Goal: Find specific page/section: Find specific page/section

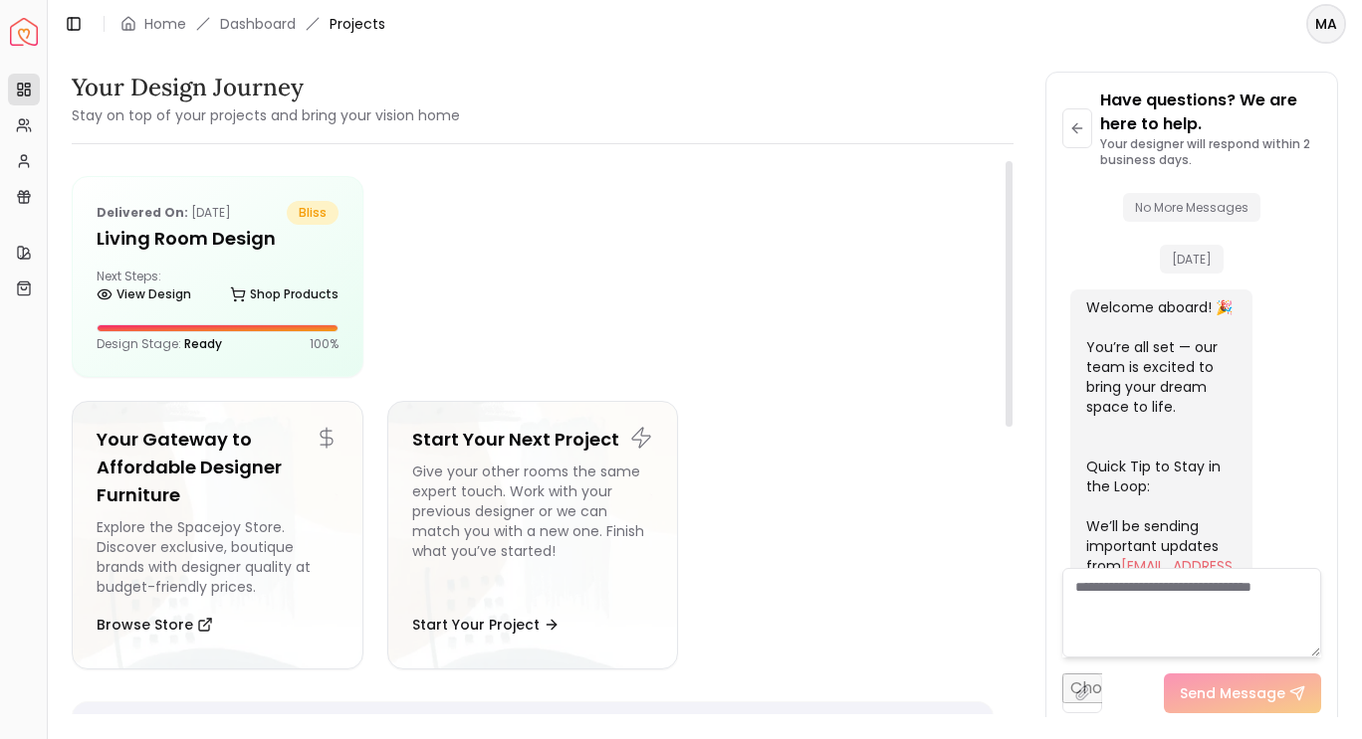
scroll to position [6968, 0]
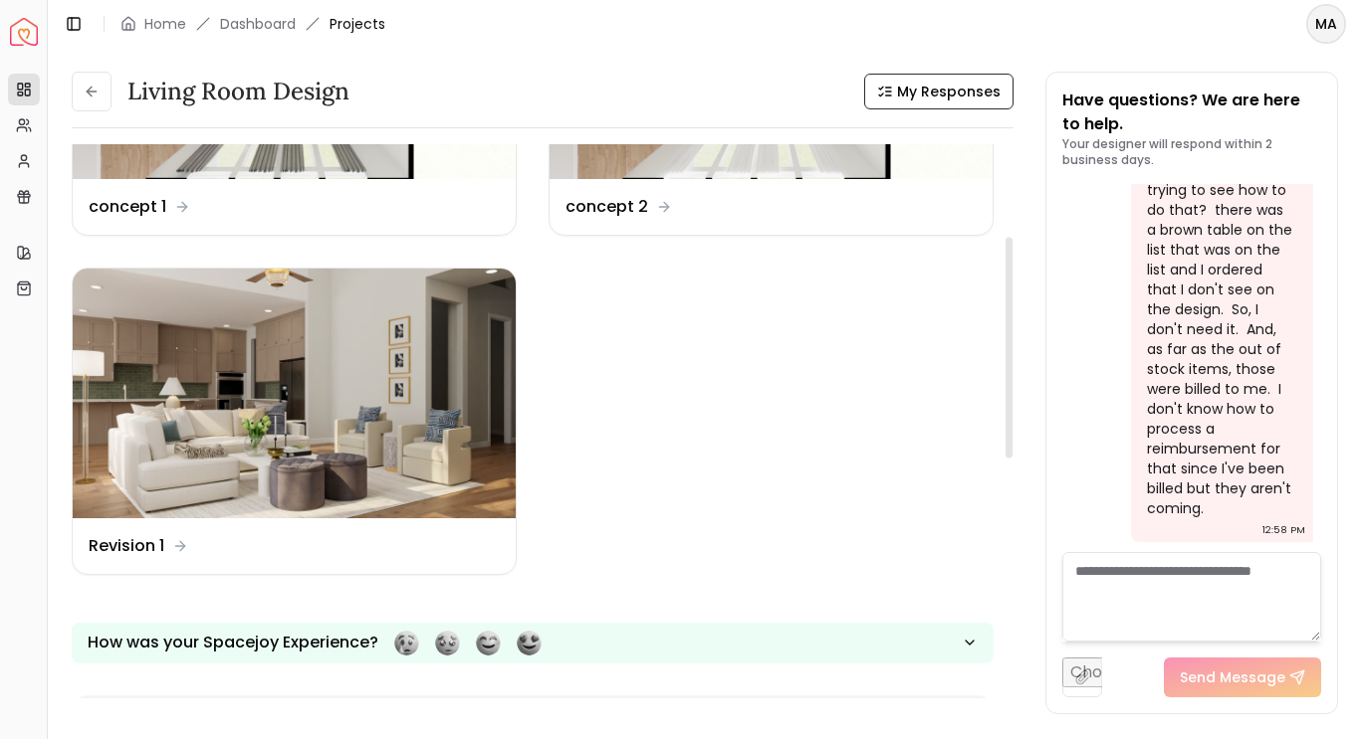
scroll to position [227, 0]
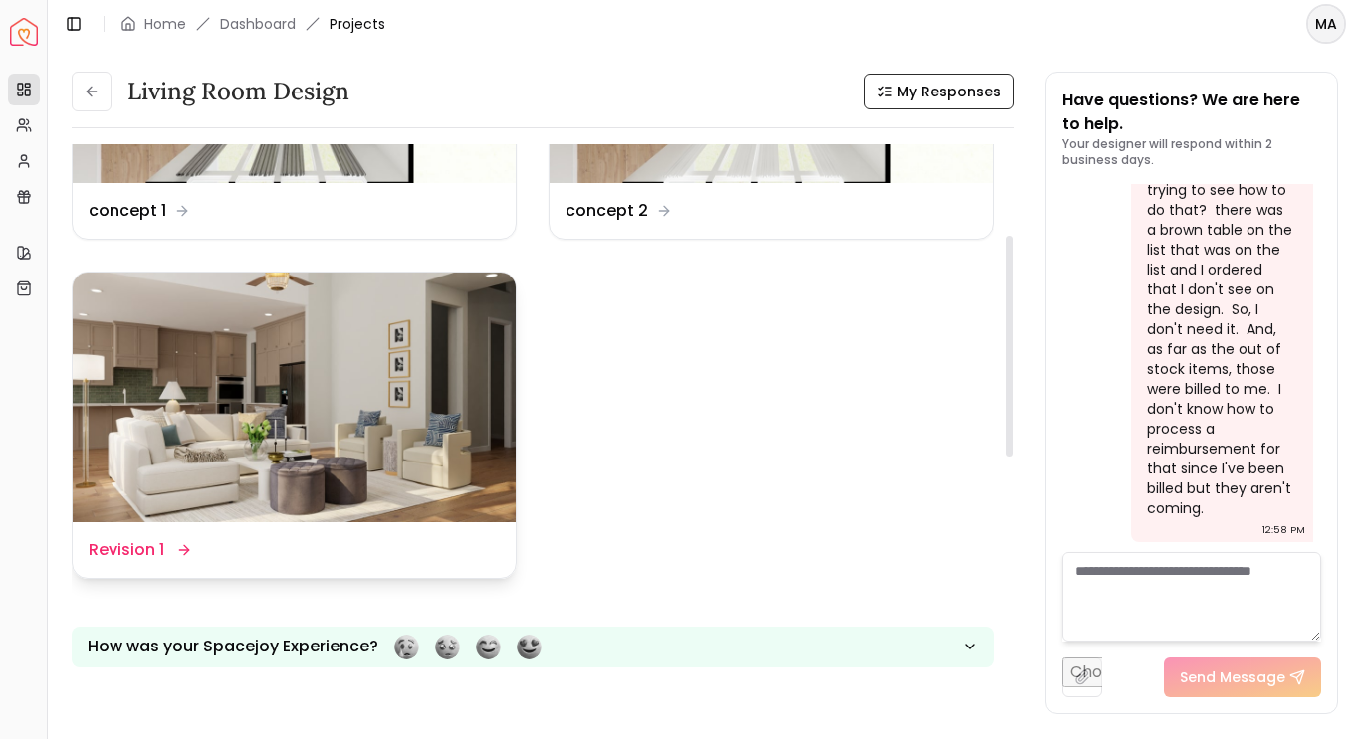
click at [408, 399] on img at bounding box center [294, 397] width 443 height 249
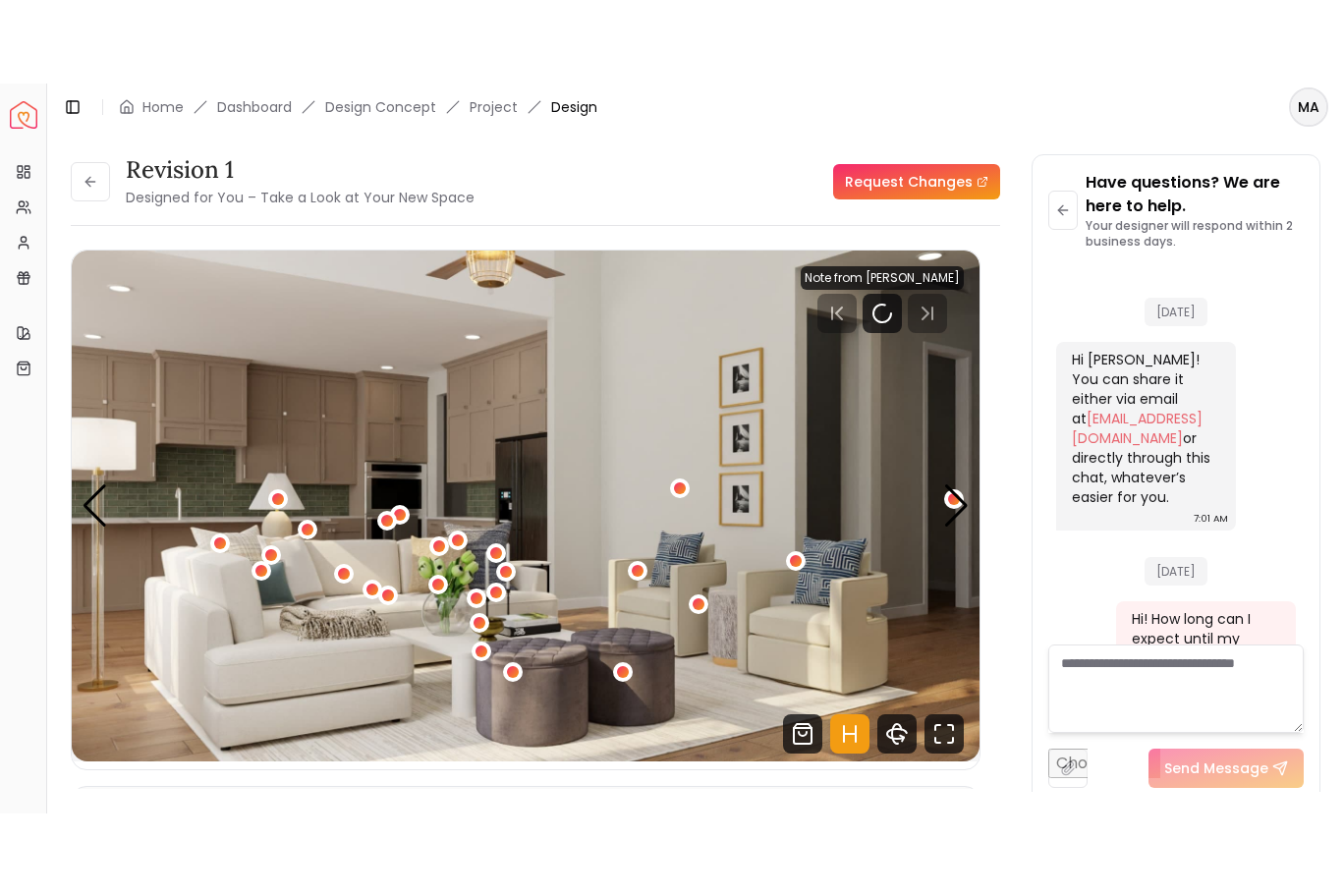
scroll to position [5553, 0]
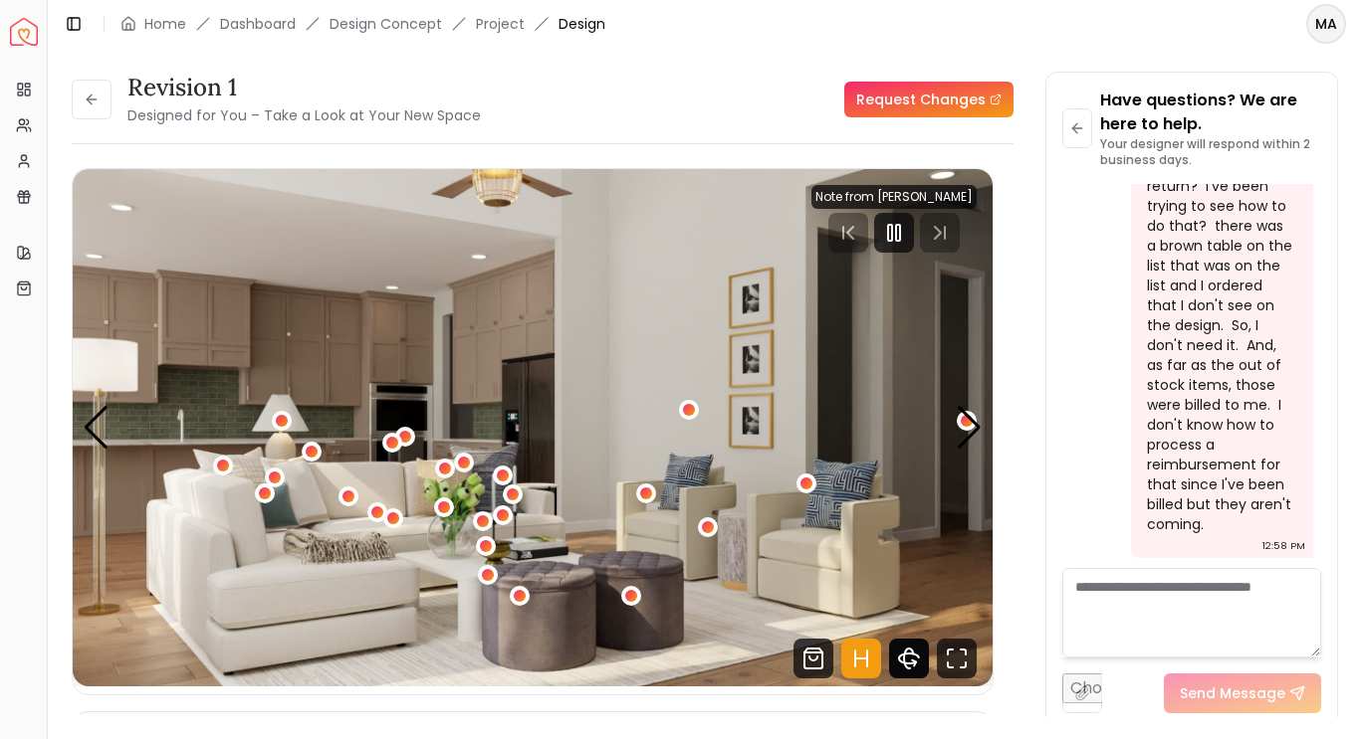
click at [908, 668] on icon "360 View" at bounding box center [908, 659] width 9 height 20
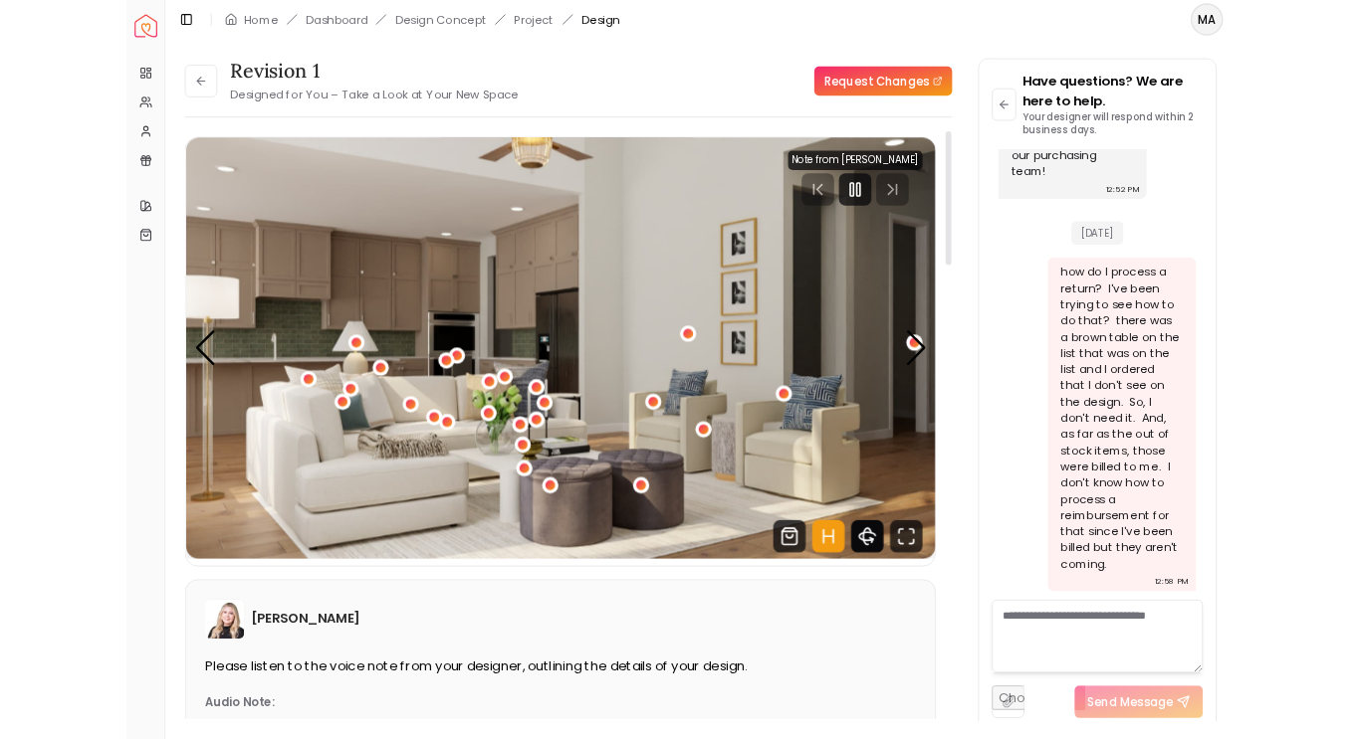
scroll to position [5459, 0]
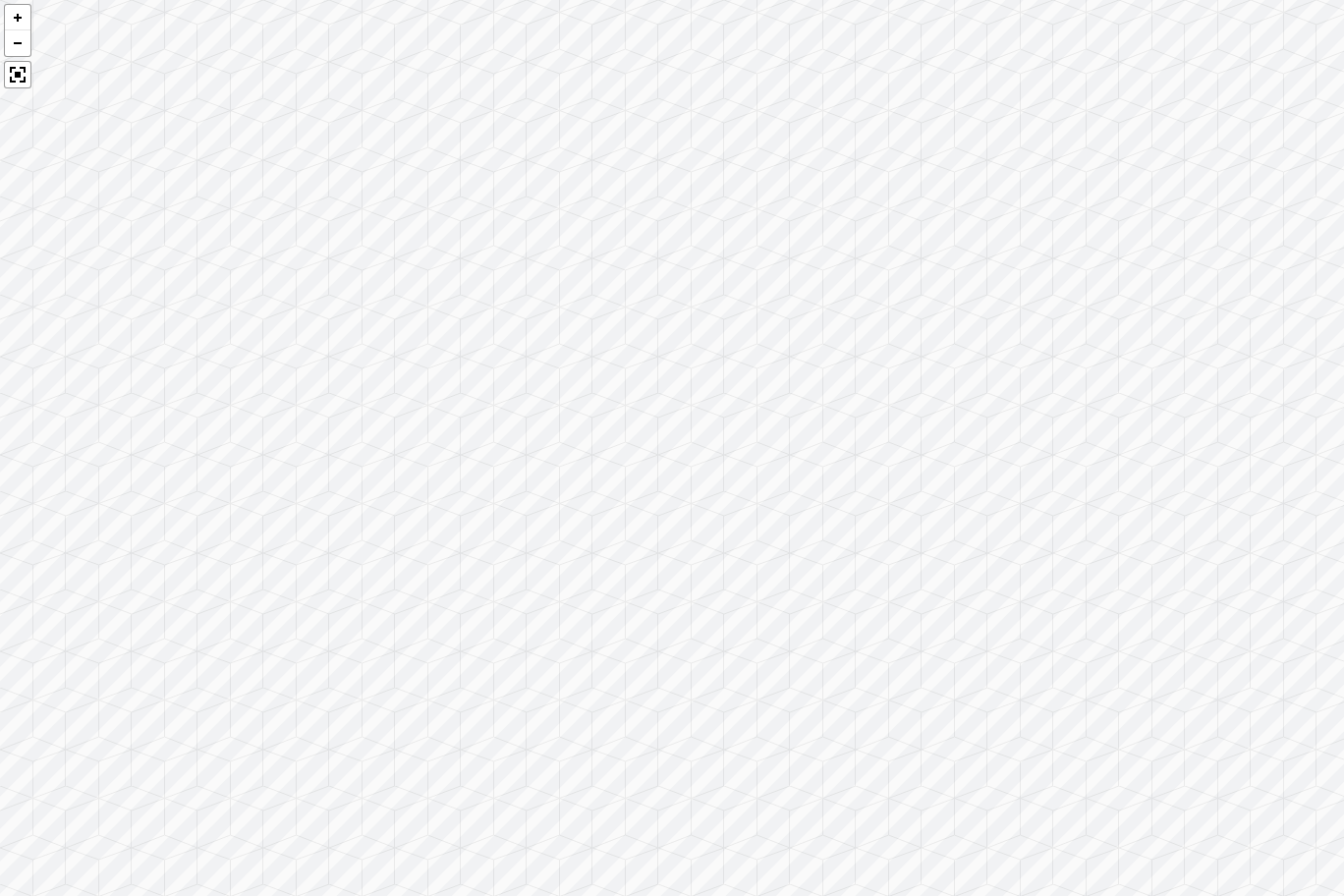
click at [876, 651] on div at bounding box center [672, 448] width 1344 height 896
click at [461, 526] on div at bounding box center [672, 448] width 1344 height 896
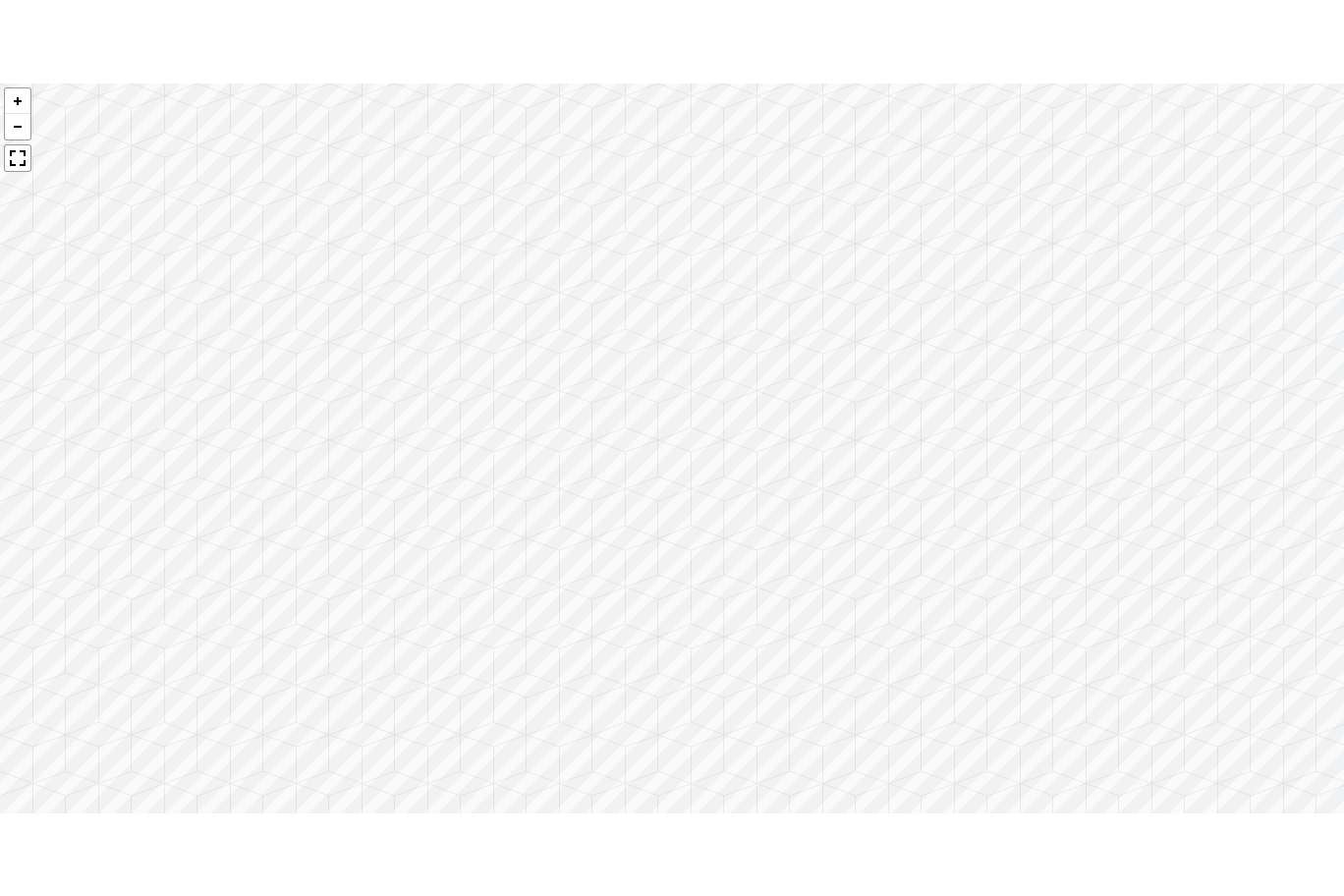
scroll to position [5553, 0]
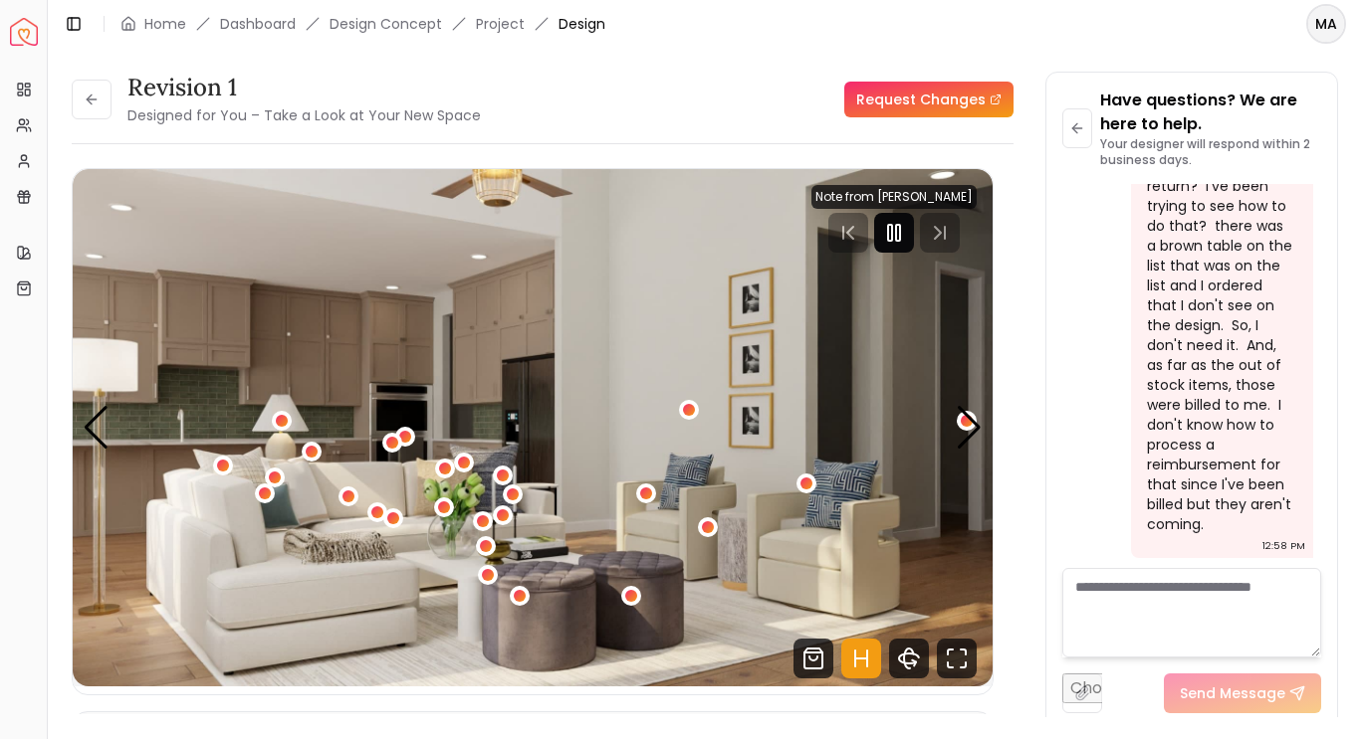
click at [900, 237] on rect "Pause" at bounding box center [898, 233] width 4 height 16
click at [971, 436] on div "Next slide" at bounding box center [968, 428] width 27 height 44
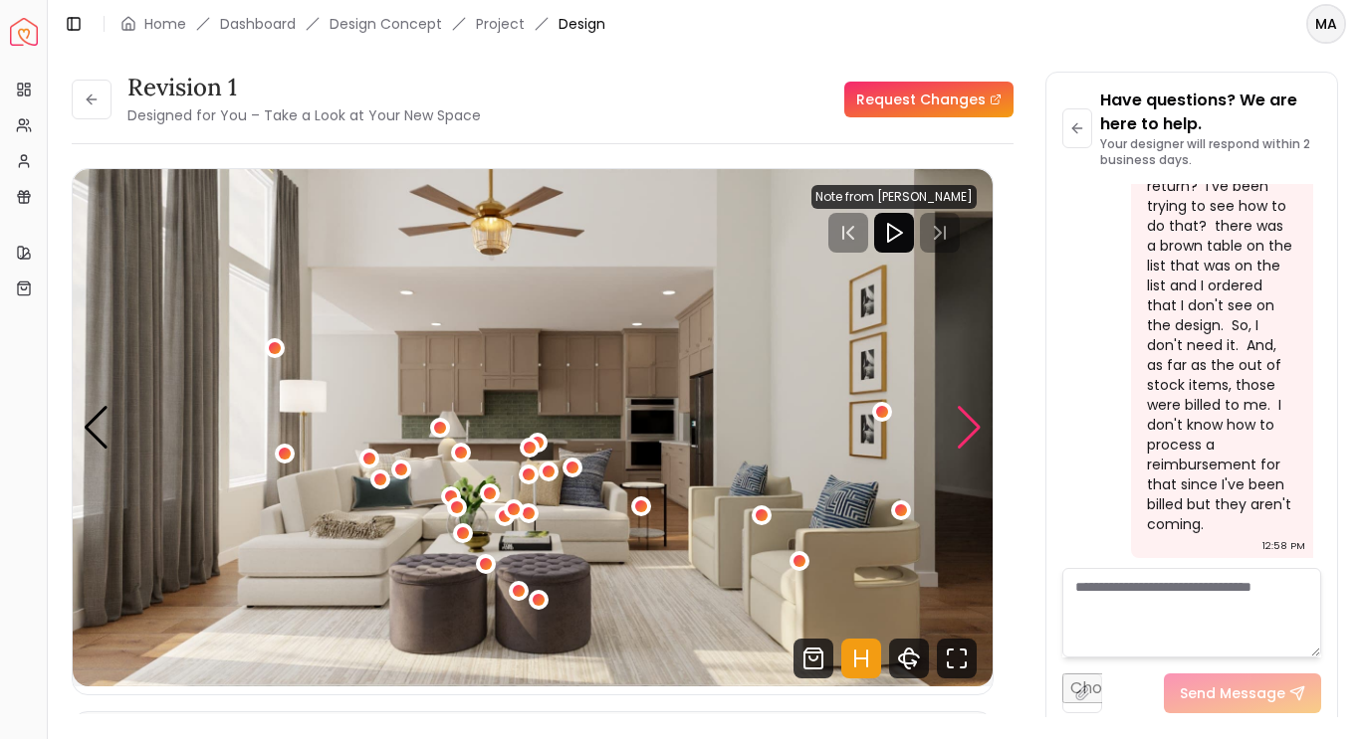
click at [961, 443] on div "Next slide" at bounding box center [968, 428] width 27 height 44
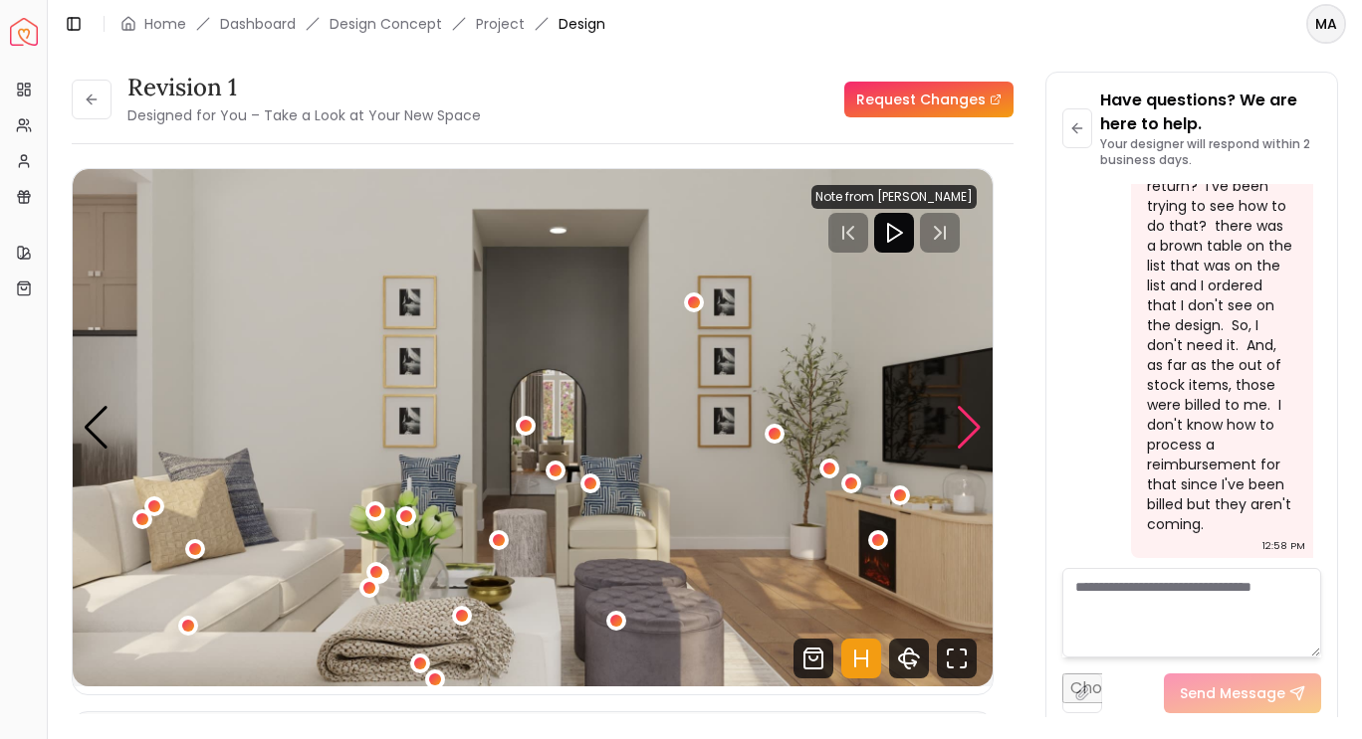
click at [962, 434] on div "Next slide" at bounding box center [968, 428] width 27 height 44
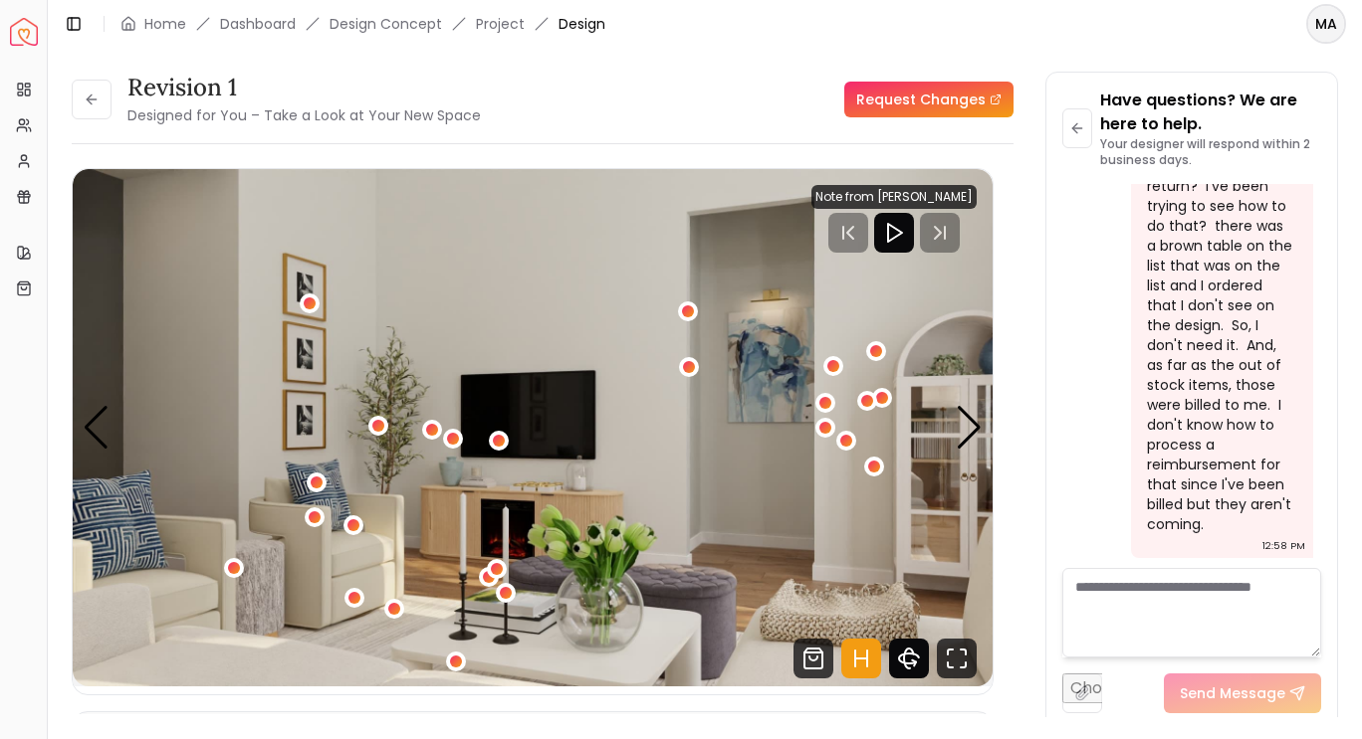
click at [909, 655] on icon "360 View" at bounding box center [909, 659] width 40 height 40
